Goal: Information Seeking & Learning: Learn about a topic

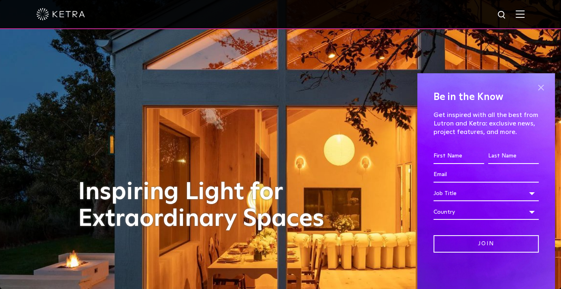
click at [538, 87] on span at bounding box center [541, 87] width 12 height 12
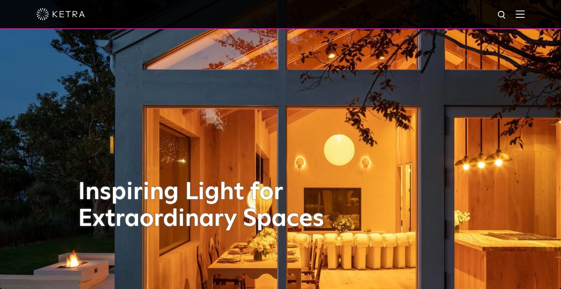
click at [523, 17] on img at bounding box center [520, 14] width 9 height 8
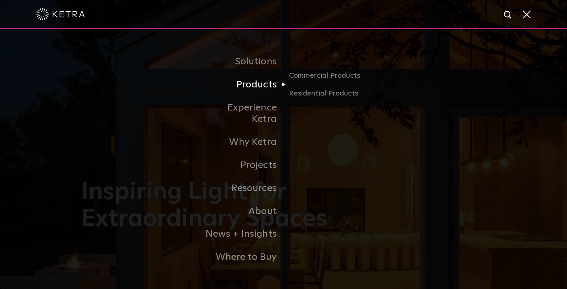
click at [278, 90] on link "Products" at bounding box center [242, 84] width 83 height 23
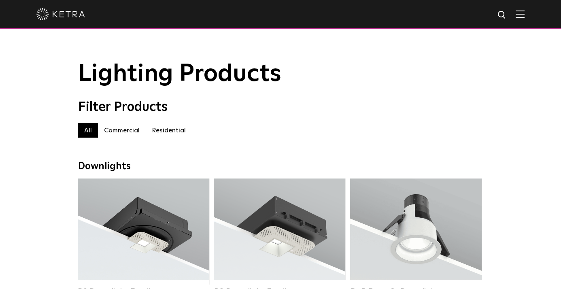
scroll to position [81, 0]
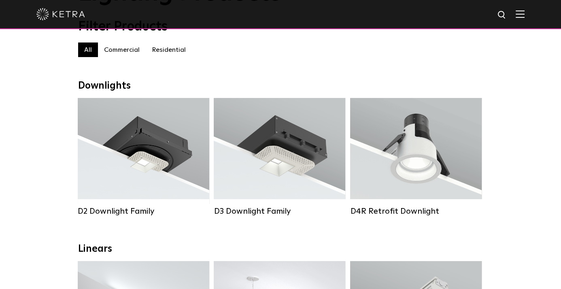
click at [117, 54] on label "Commercial" at bounding box center [122, 50] width 48 height 15
